Goal: Task Accomplishment & Management: Complete application form

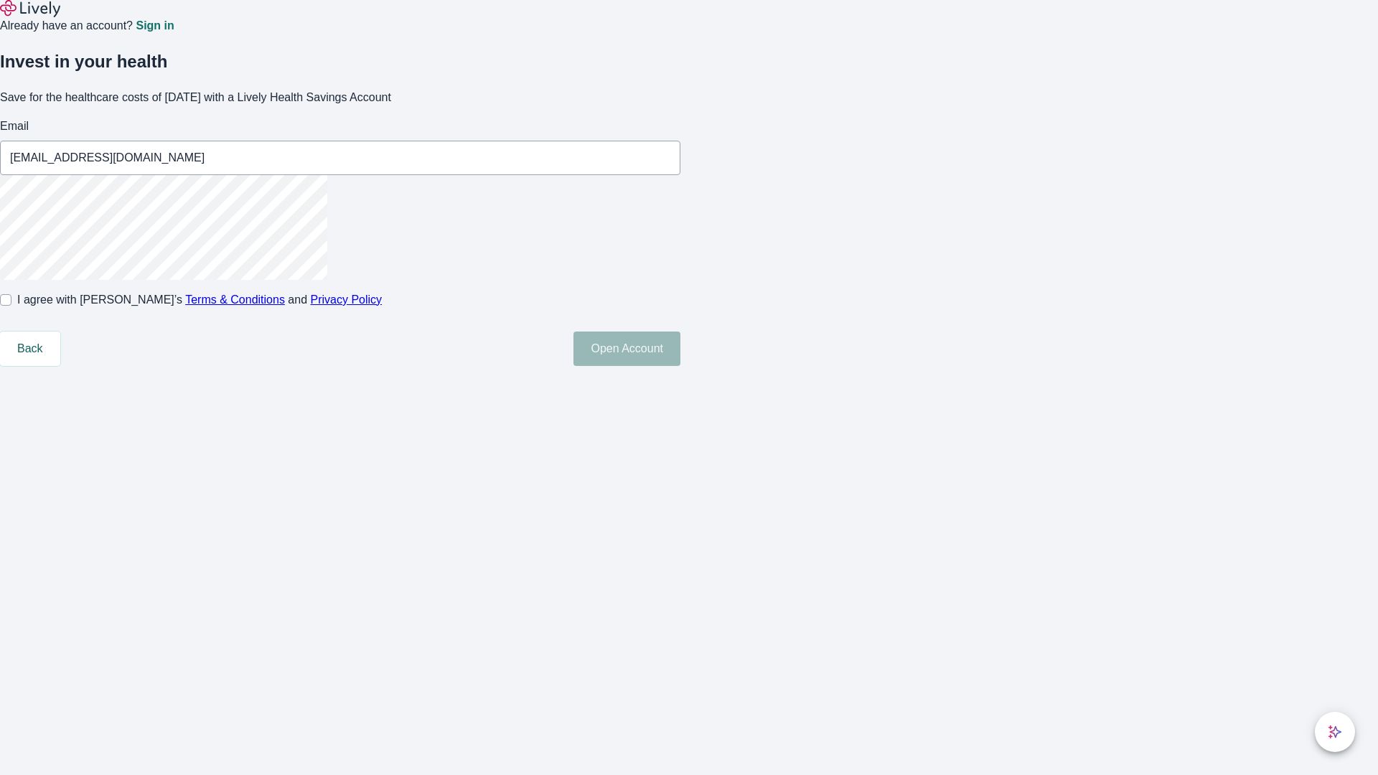
click at [11, 306] on input "I agree with Lively’s Terms & Conditions and Privacy Policy" at bounding box center [5, 299] width 11 height 11
checkbox input "true"
click at [680, 366] on button "Open Account" at bounding box center [626, 349] width 107 height 34
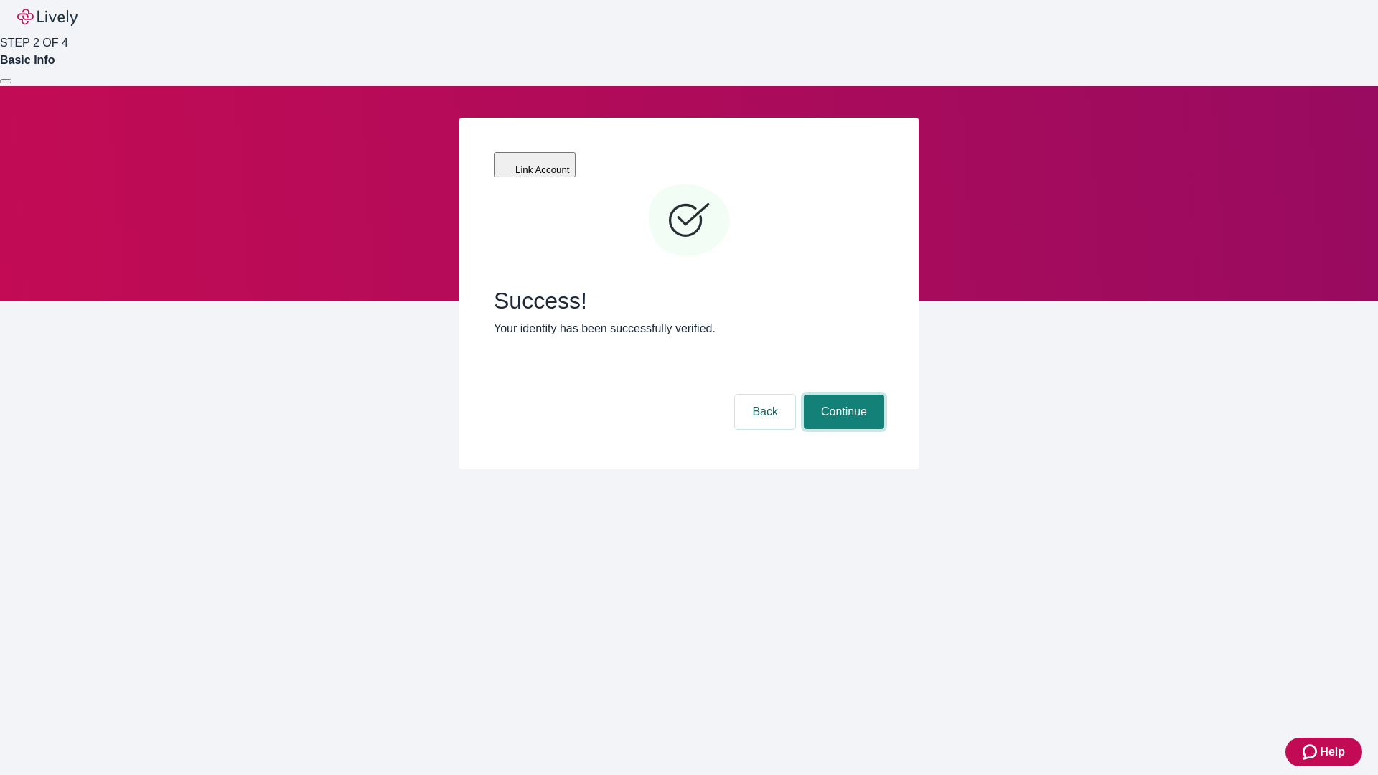
click at [842, 395] on button "Continue" at bounding box center [844, 412] width 80 height 34
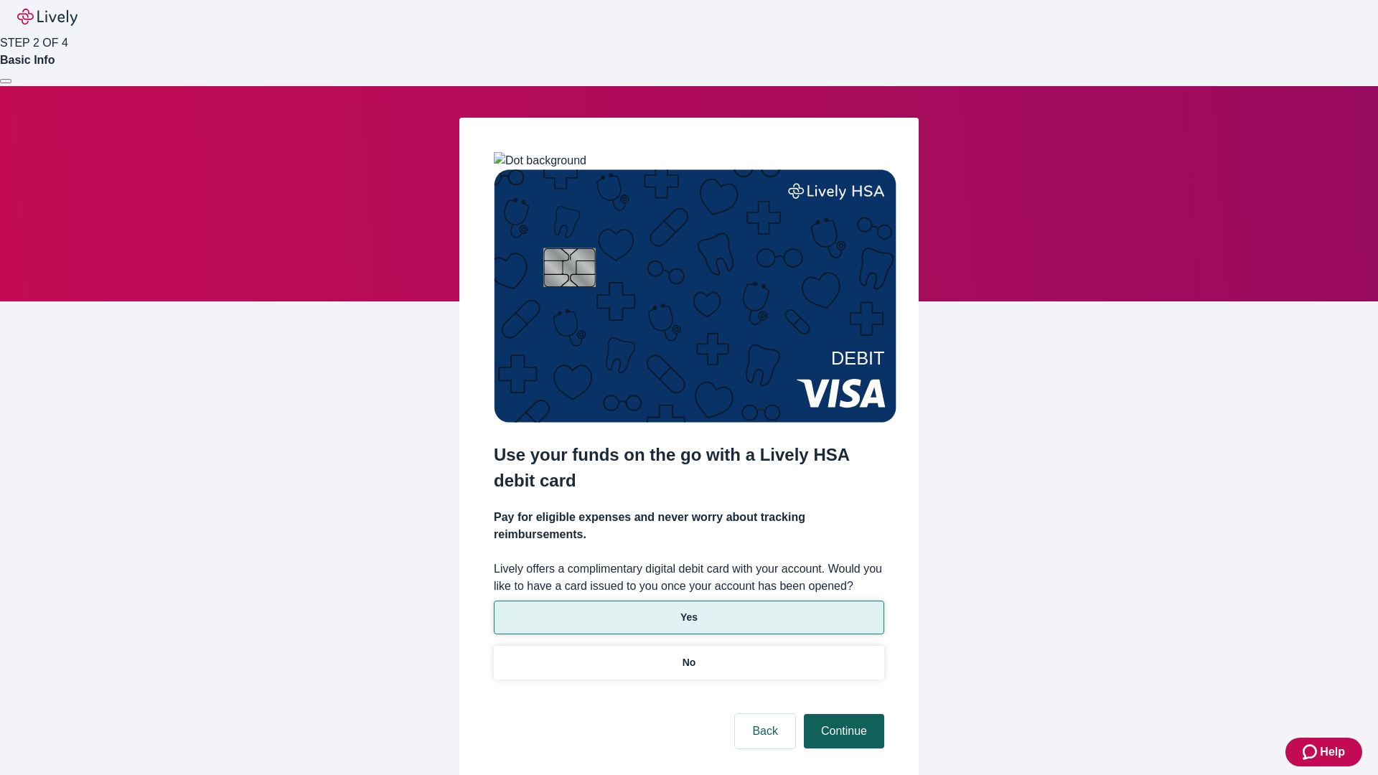
click at [688, 610] on p "Yes" at bounding box center [688, 617] width 17 height 15
click at [842, 714] on button "Continue" at bounding box center [844, 731] width 80 height 34
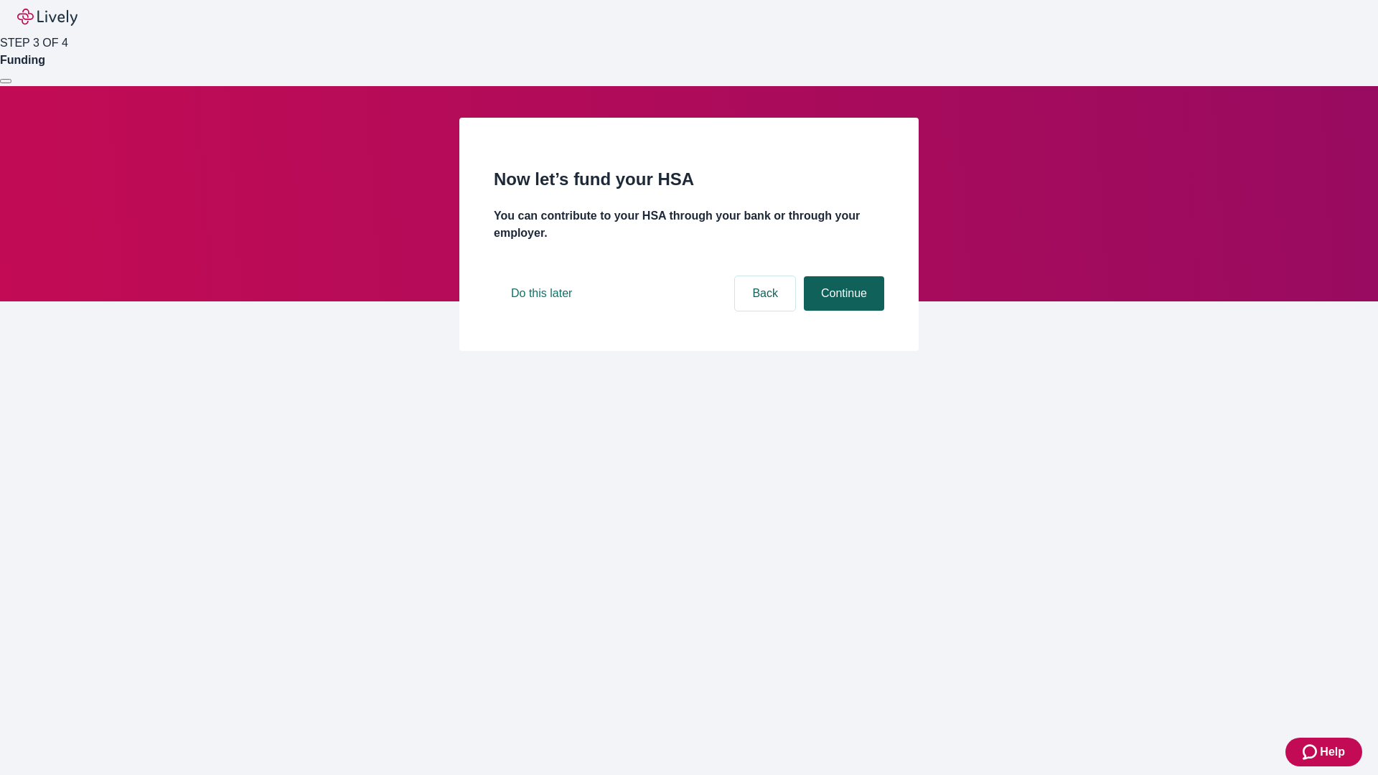
click at [842, 311] on button "Continue" at bounding box center [844, 293] width 80 height 34
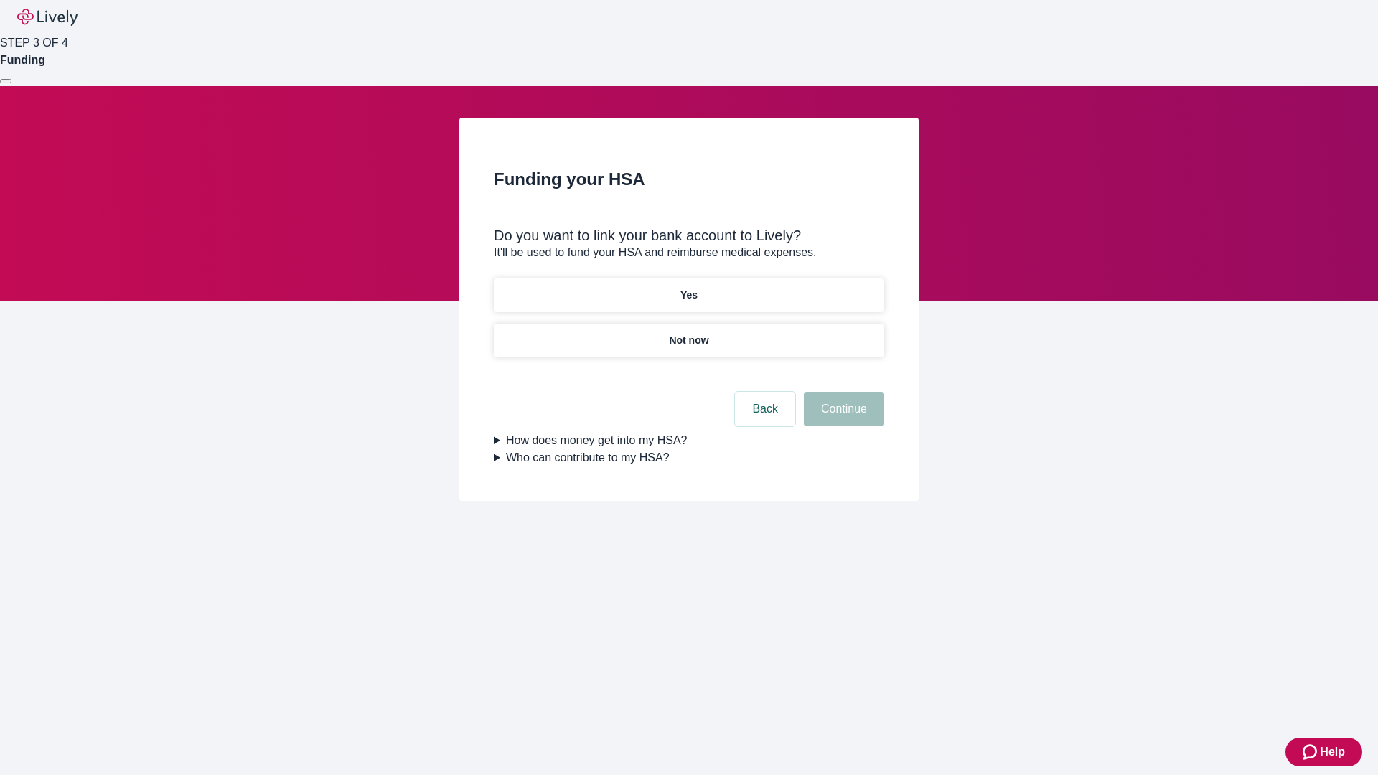
click at [688, 333] on p "Not now" at bounding box center [688, 340] width 39 height 15
click at [842, 418] on button "Continue" at bounding box center [844, 409] width 80 height 34
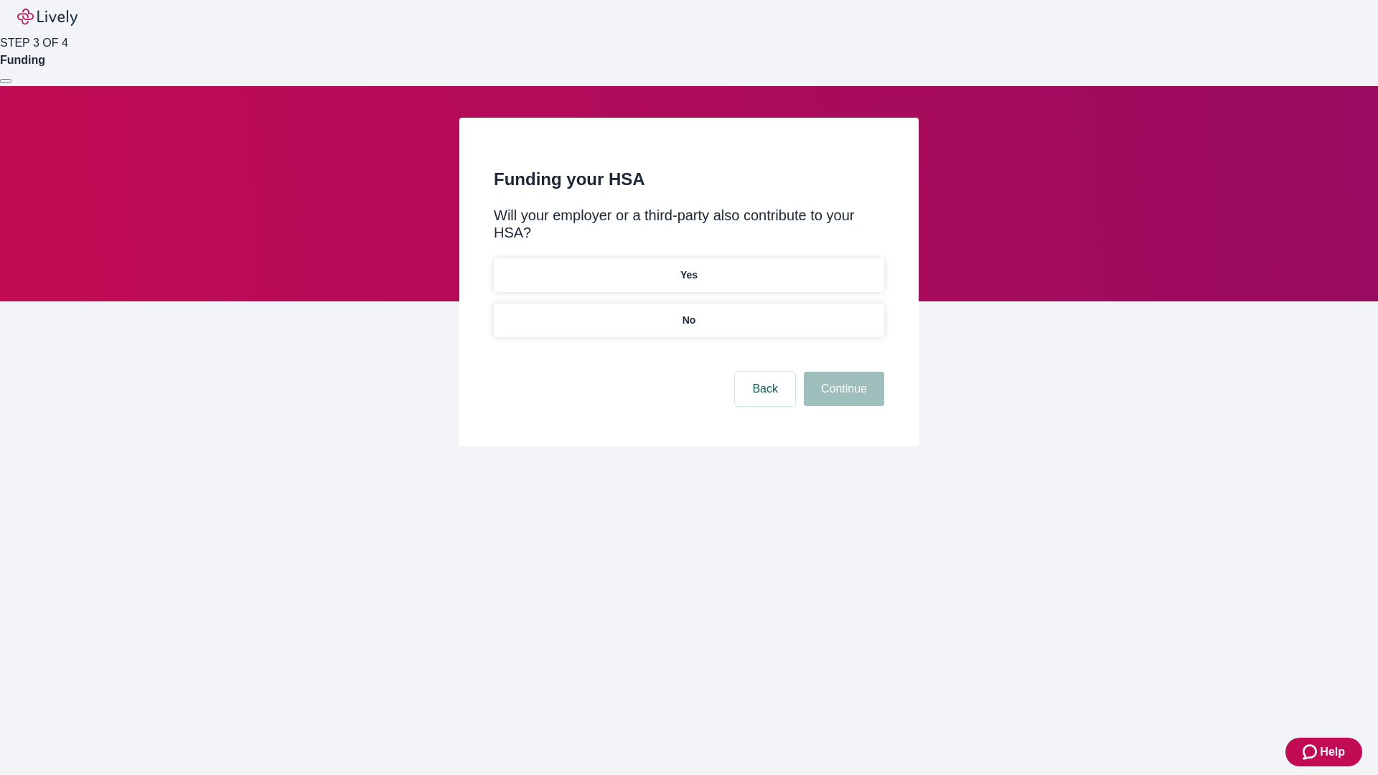
click at [688, 313] on p "No" at bounding box center [690, 320] width 14 height 15
click at [842, 372] on button "Continue" at bounding box center [844, 389] width 80 height 34
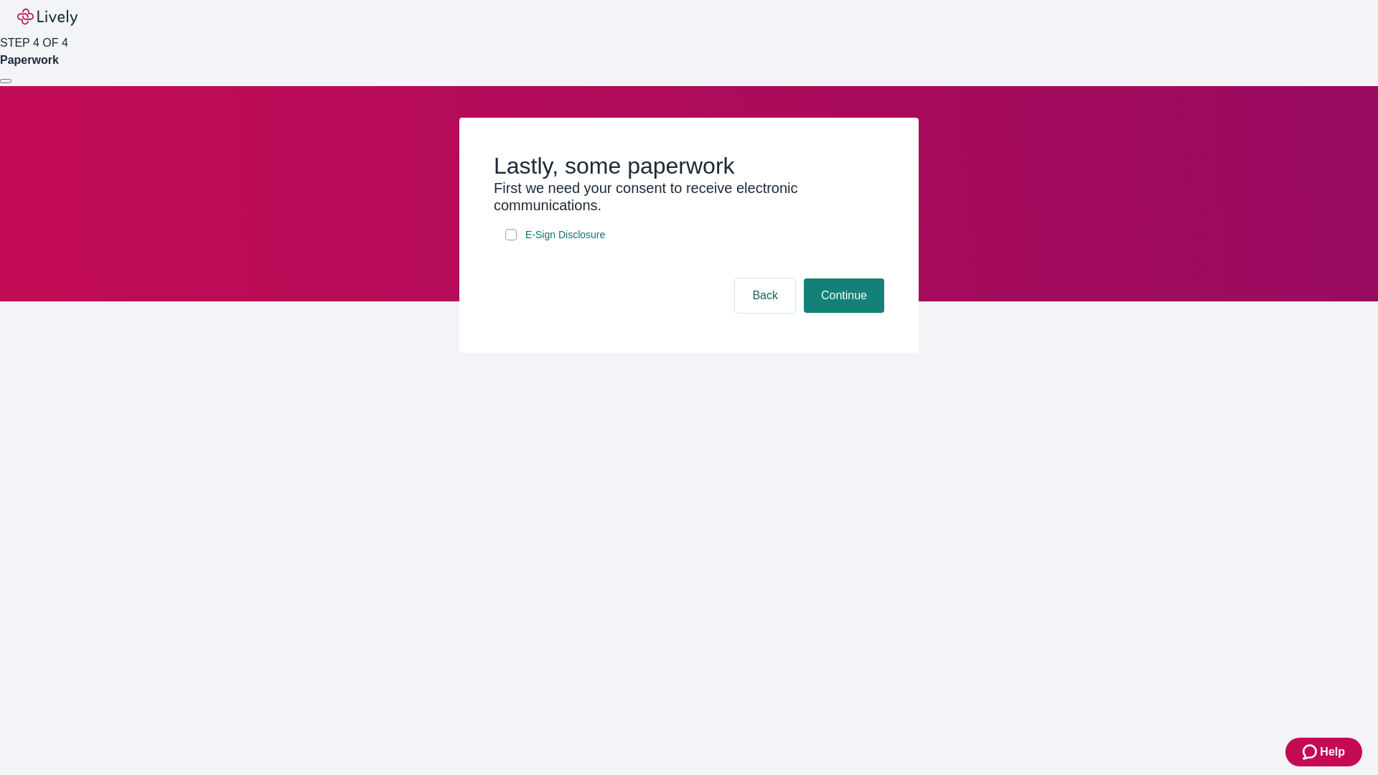
click at [511, 240] on input "E-Sign Disclosure" at bounding box center [510, 234] width 11 height 11
checkbox input "true"
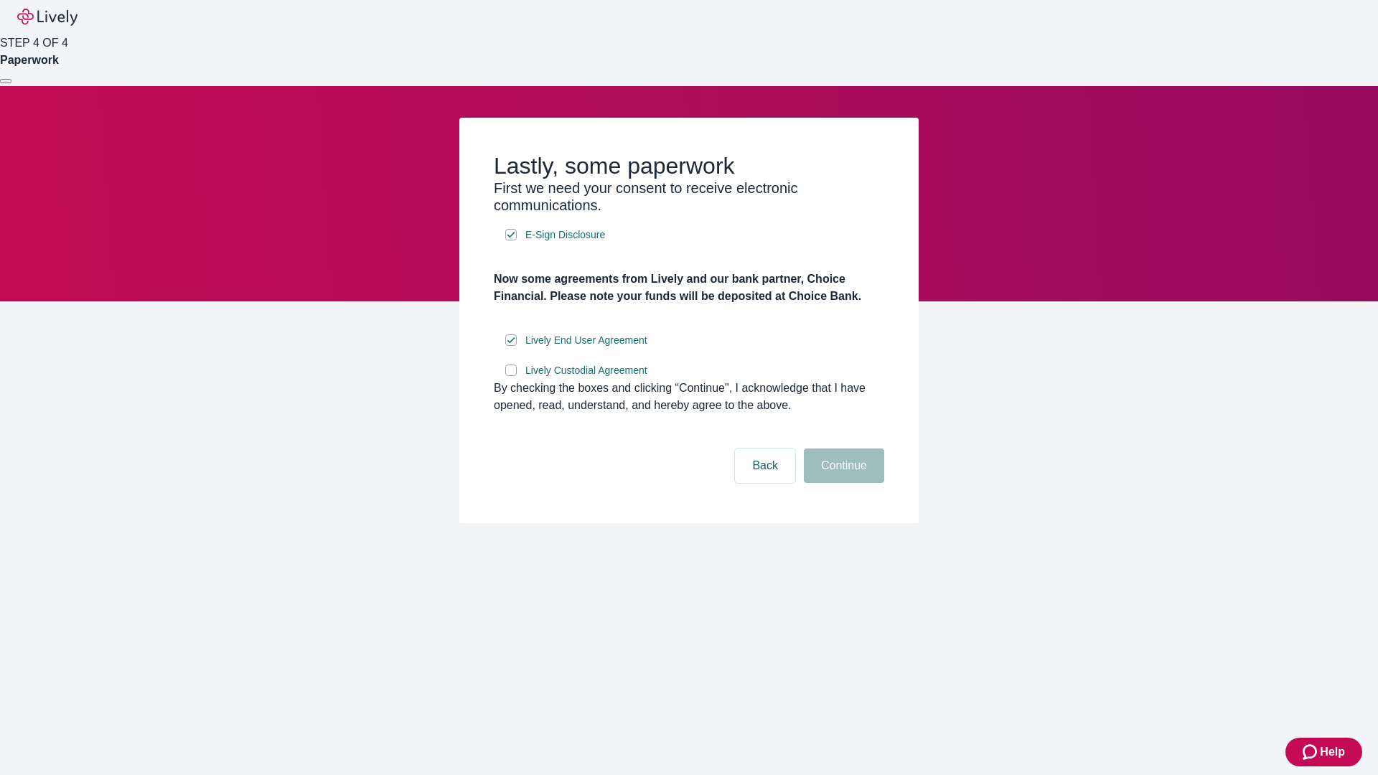
click at [511, 376] on input "Lively Custodial Agreement" at bounding box center [510, 370] width 11 height 11
checkbox input "true"
click at [842, 483] on button "Continue" at bounding box center [844, 466] width 80 height 34
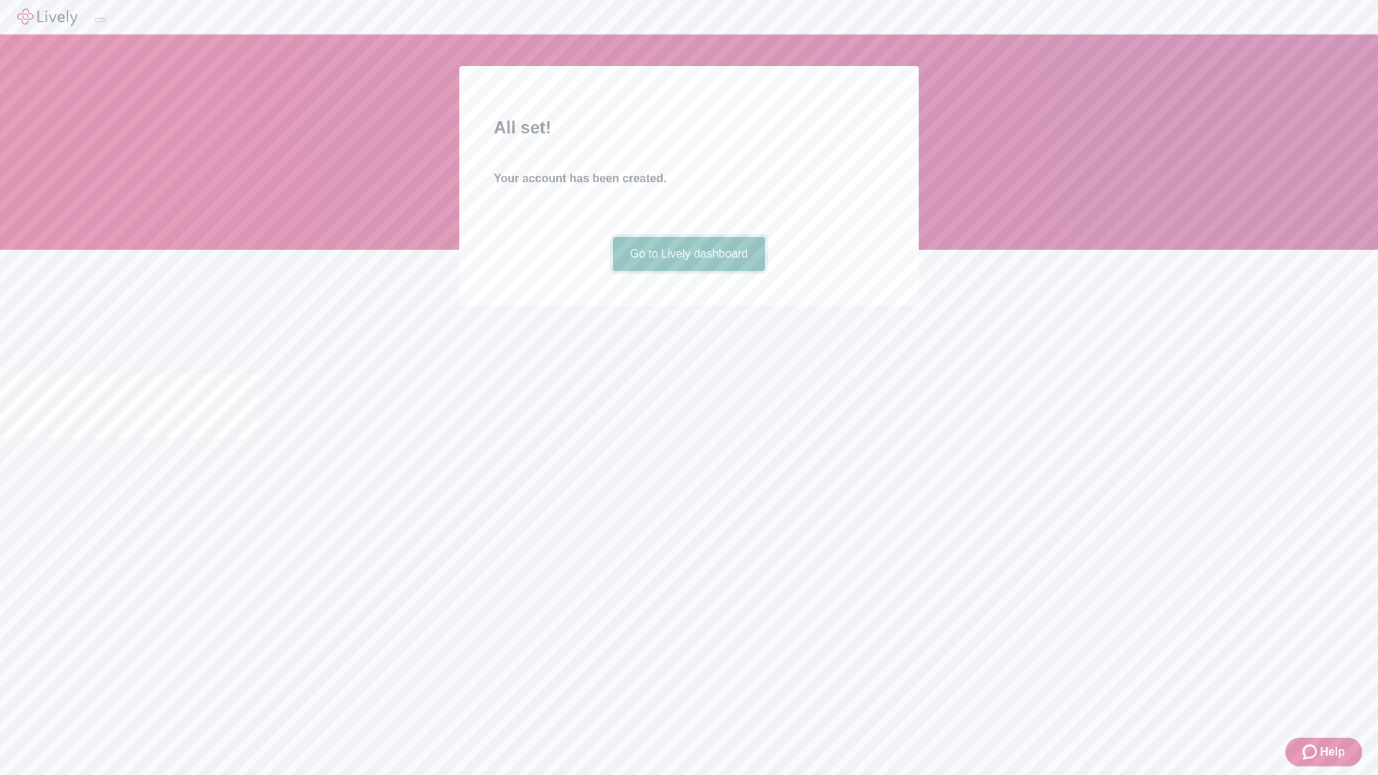
click at [688, 271] on link "Go to Lively dashboard" at bounding box center [689, 254] width 153 height 34
